Goal: Navigation & Orientation: Find specific page/section

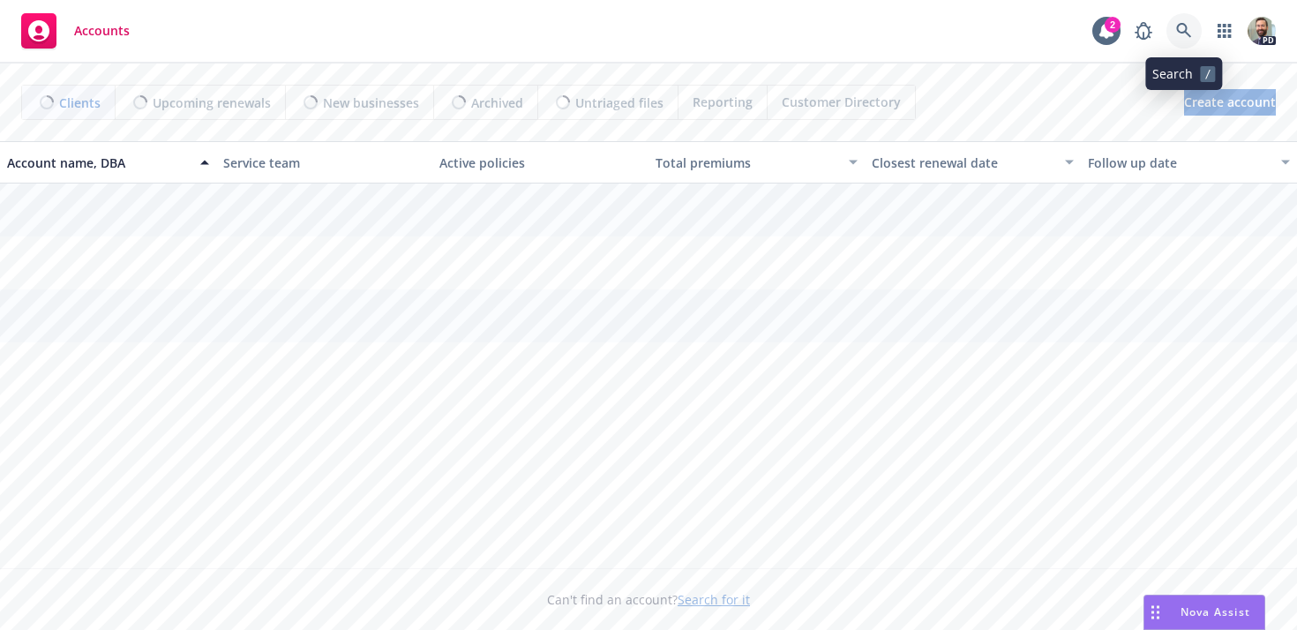
click at [1185, 35] on icon at bounding box center [1184, 31] width 16 height 16
